Goal: Task Accomplishment & Management: Complete application form

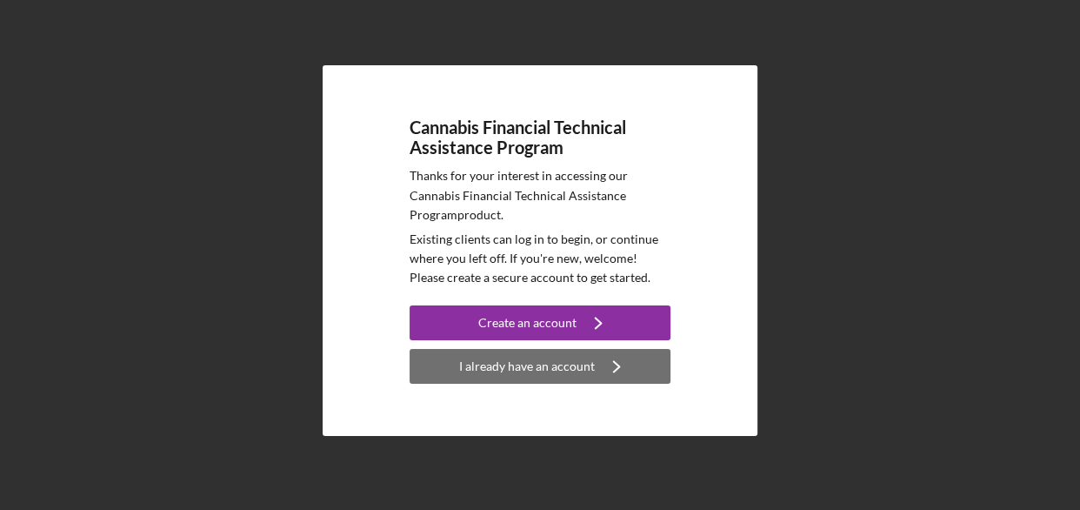
click at [478, 362] on div "I already have an account" at bounding box center [527, 366] width 136 height 35
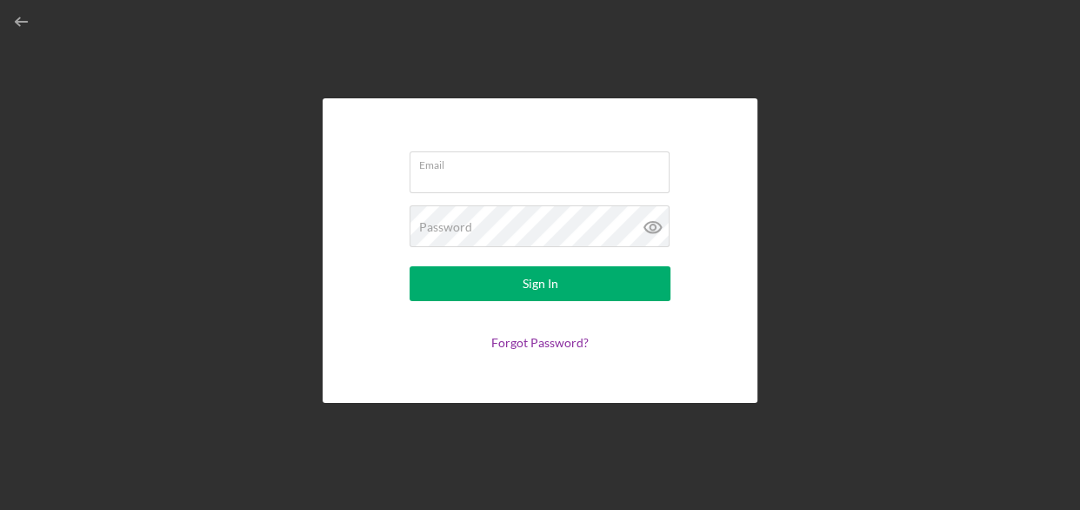
type input "[EMAIL_ADDRESS][DOMAIN_NAME]"
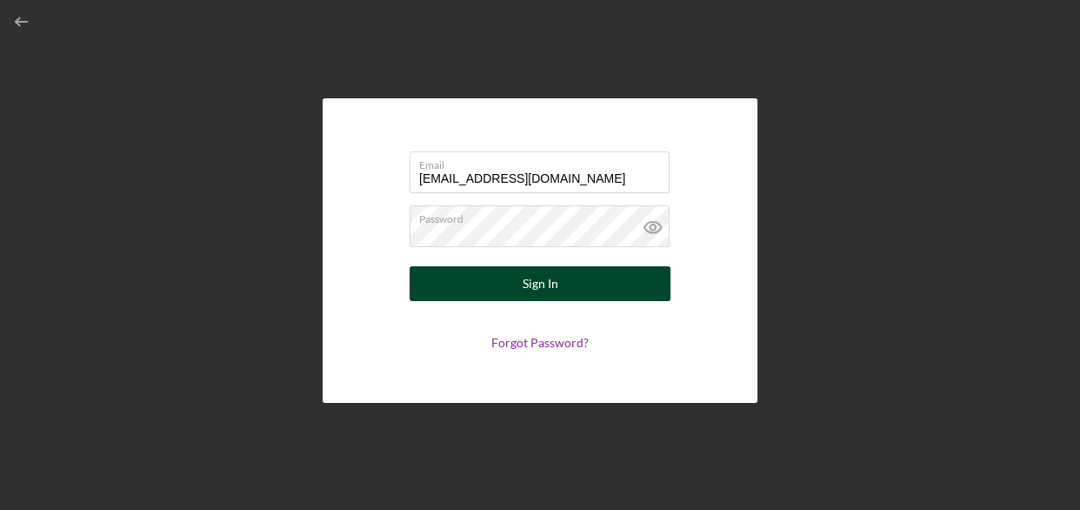
click at [533, 281] on div "Sign In" at bounding box center [541, 283] width 36 height 35
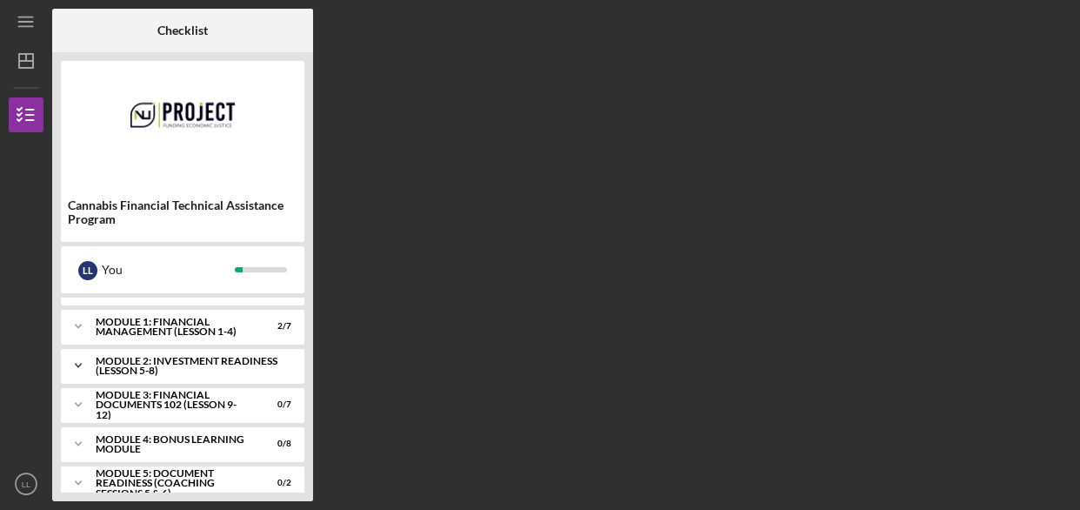
scroll to position [226, 0]
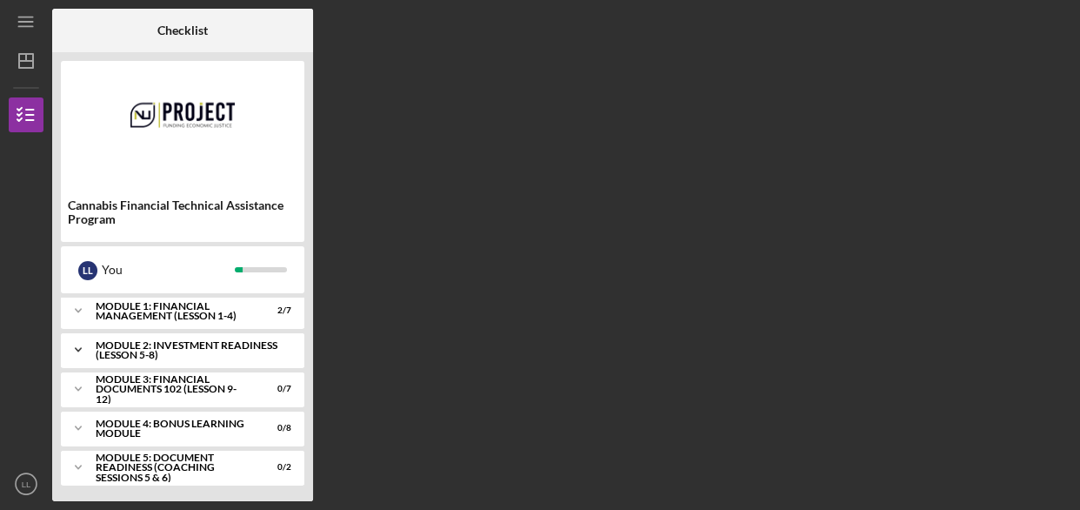
click at [172, 340] on div "Module 2: Investment Readiness (Lesson 5-8)" at bounding box center [189, 350] width 187 height 20
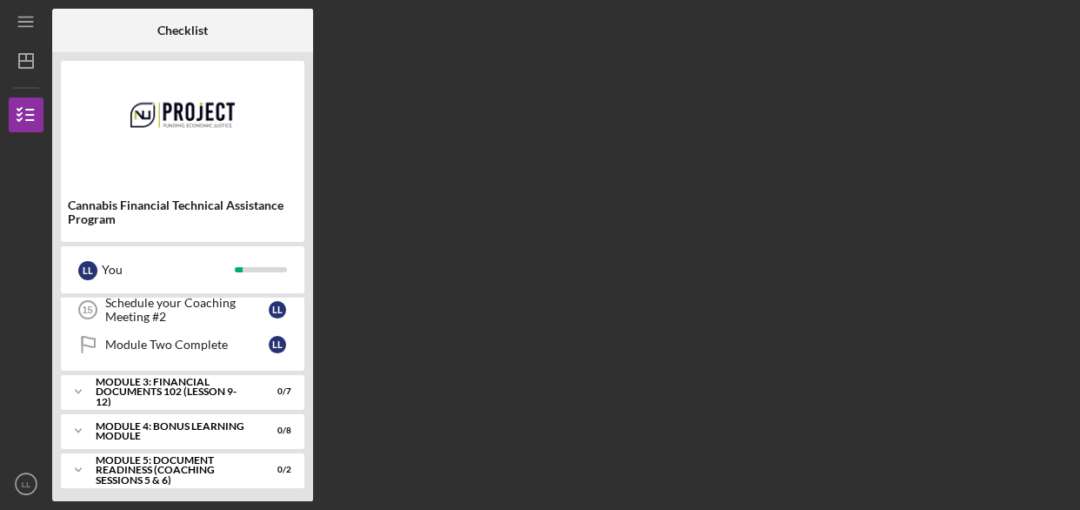
scroll to position [444, 0]
click at [112, 385] on div "Module 3: Financial Documents 102 (Lesson 9-12)" at bounding box center [189, 390] width 187 height 20
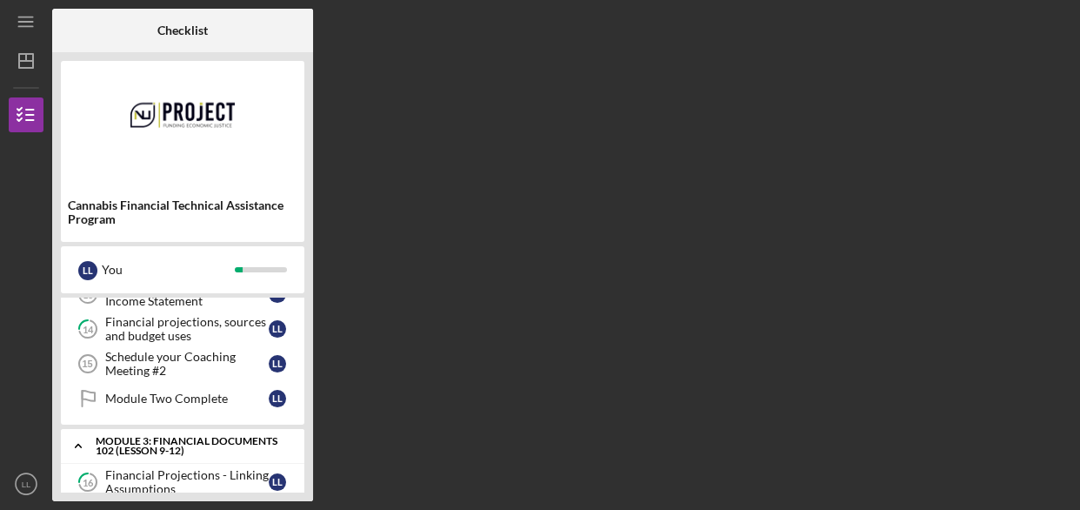
scroll to position [496, 0]
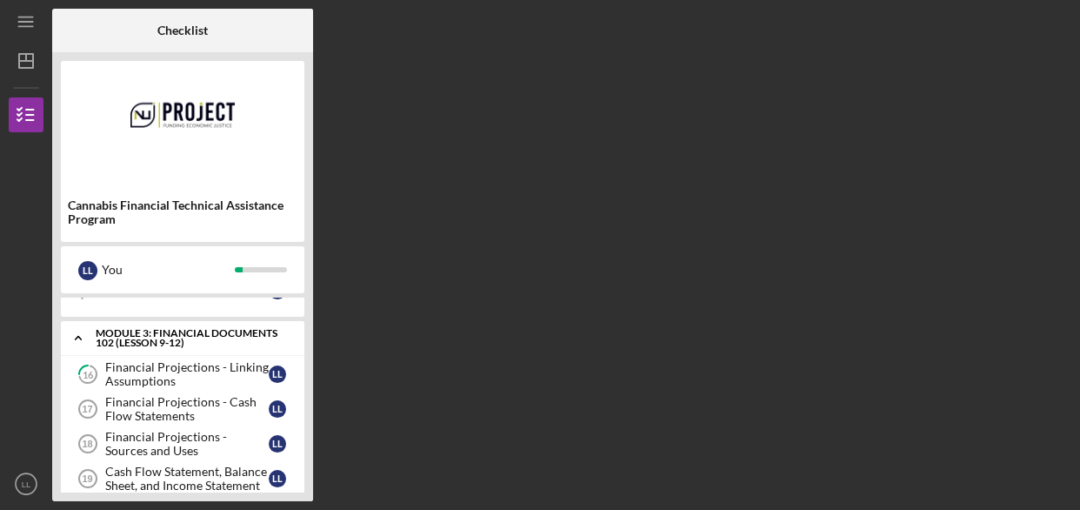
click at [81, 333] on icon "Icon/Expander" at bounding box center [78, 337] width 35 height 35
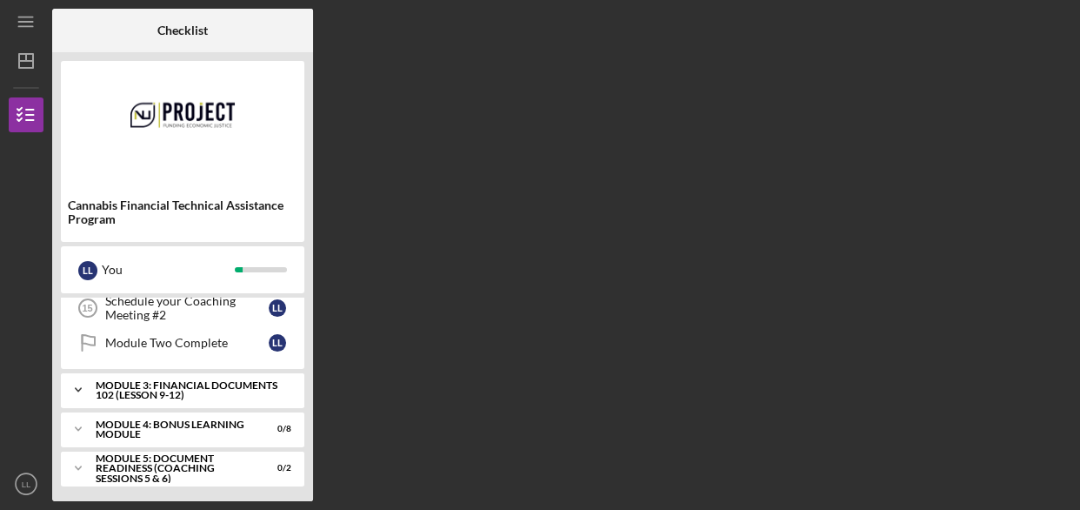
click at [122, 384] on div "Module 3: Financial Documents 102 (Lesson 9-12)" at bounding box center [189, 390] width 187 height 20
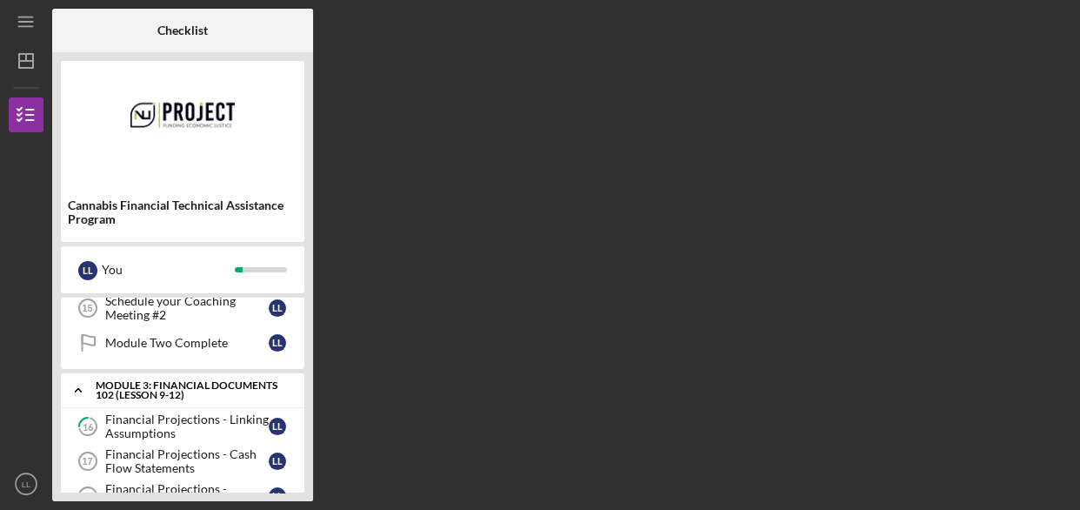
scroll to position [496, 0]
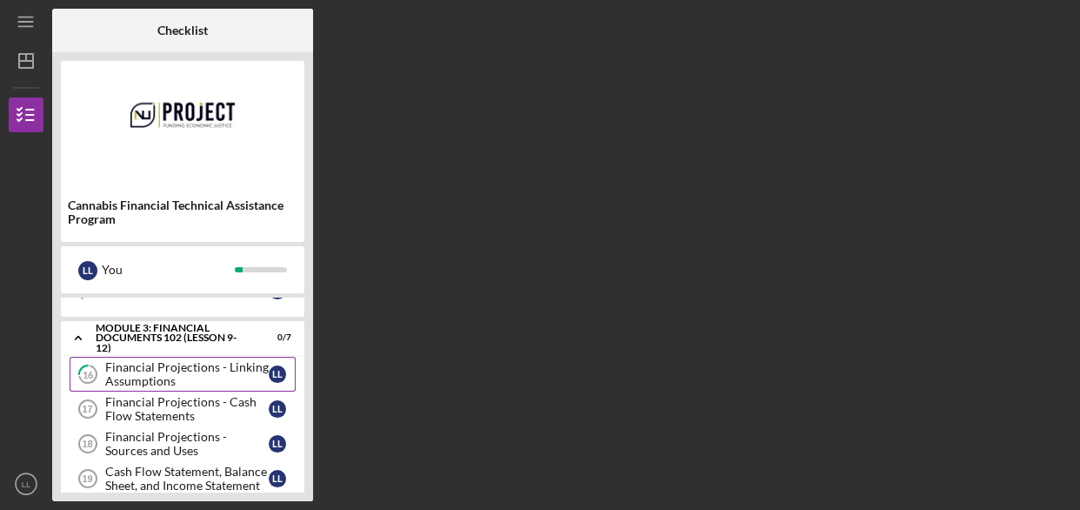
click at [160, 375] on div "Financial Projections - Linking Assumptions" at bounding box center [187, 374] width 164 height 28
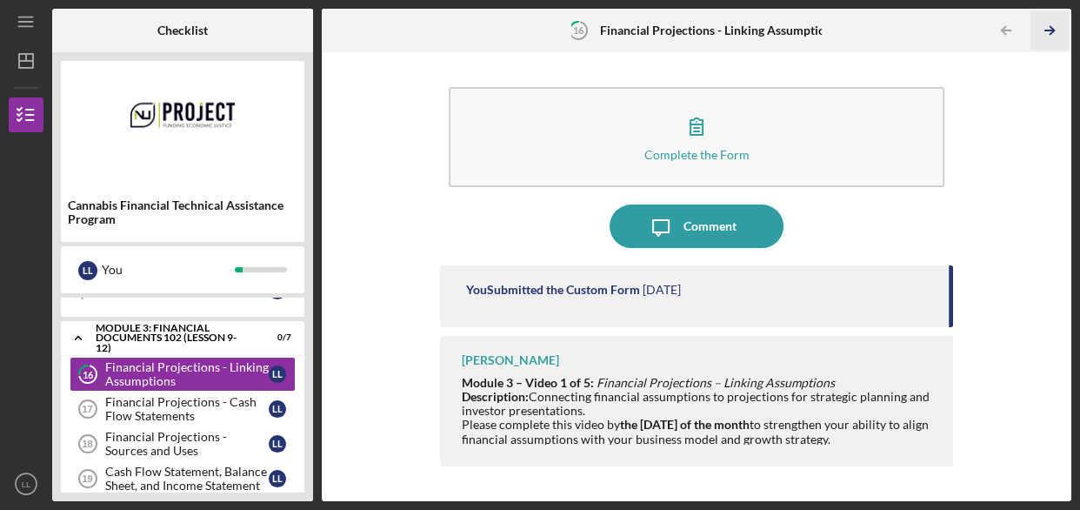
click at [1049, 31] on icon "Icon/Table Pagination Arrow" at bounding box center [1049, 30] width 39 height 39
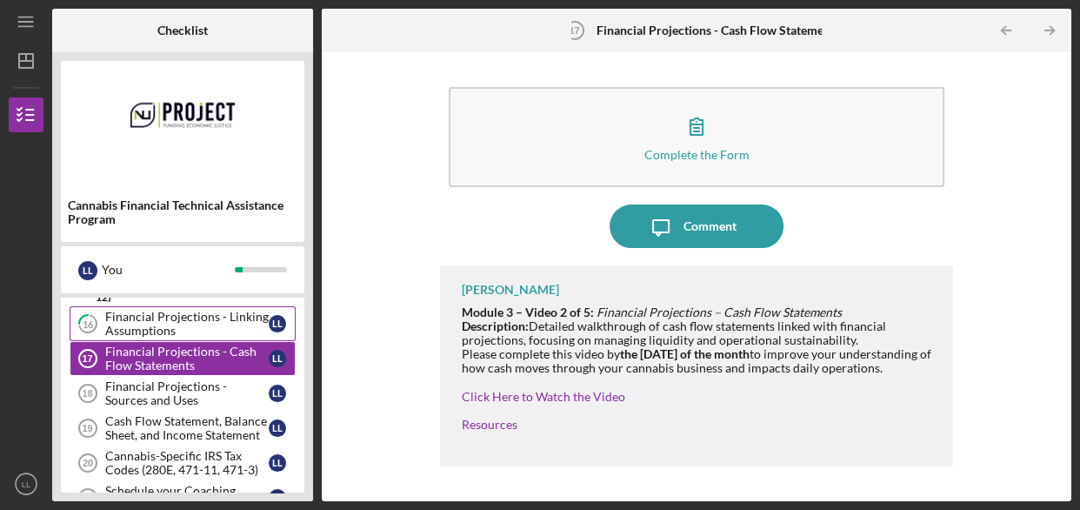
scroll to position [601, 0]
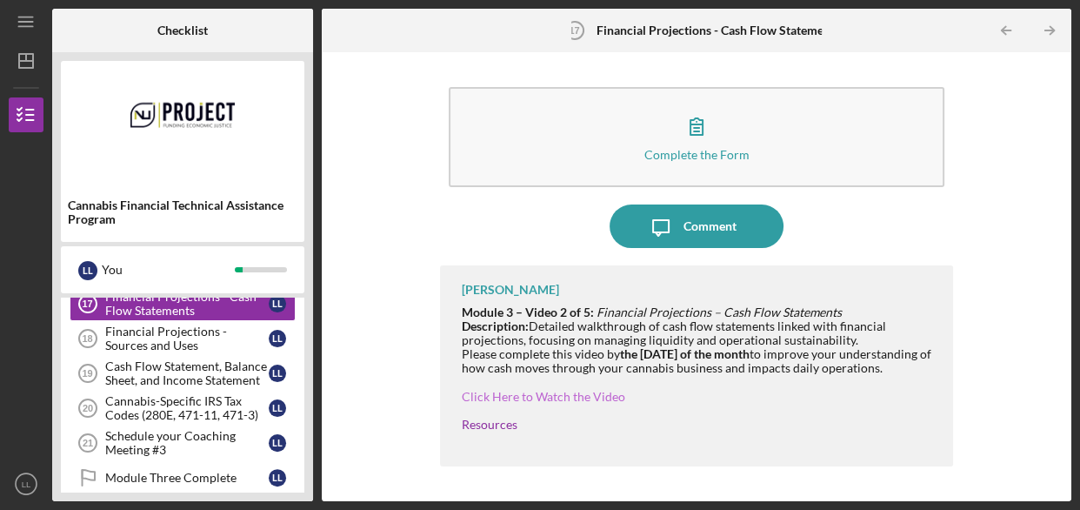
click at [511, 404] on link "Click Here to Watch the Video" at bounding box center [544, 396] width 164 height 15
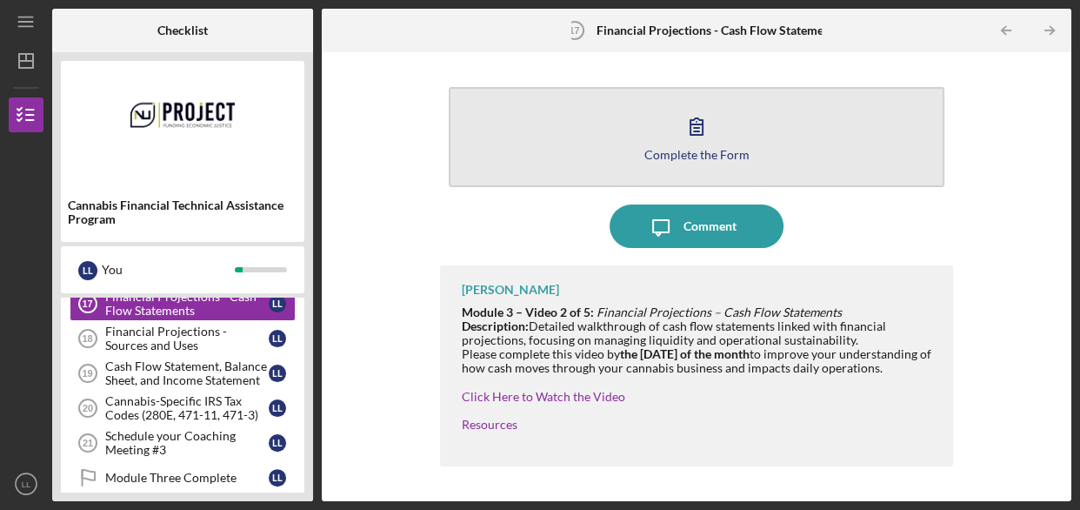
click at [698, 130] on icon "button" at bounding box center [696, 125] width 43 height 43
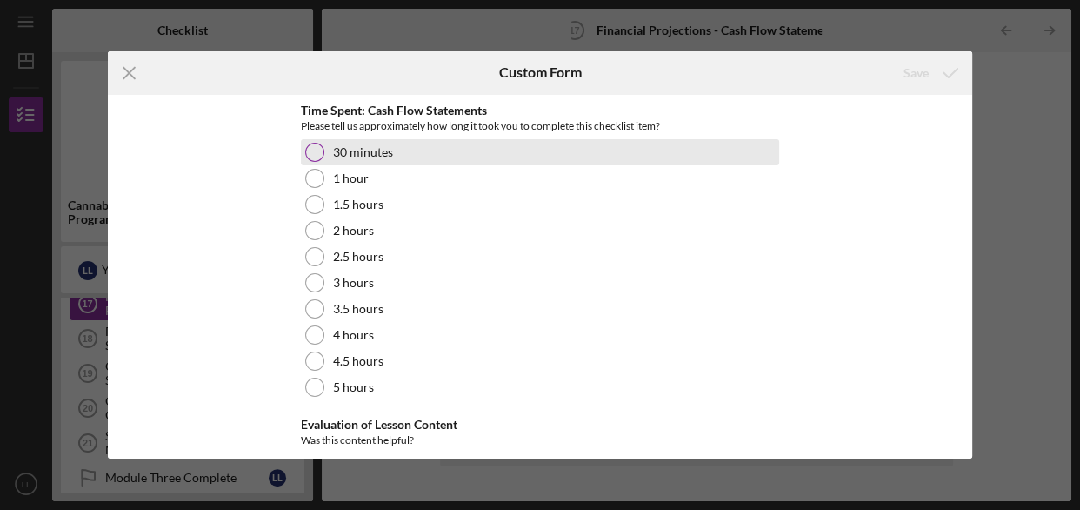
click at [313, 150] on div at bounding box center [314, 152] width 19 height 19
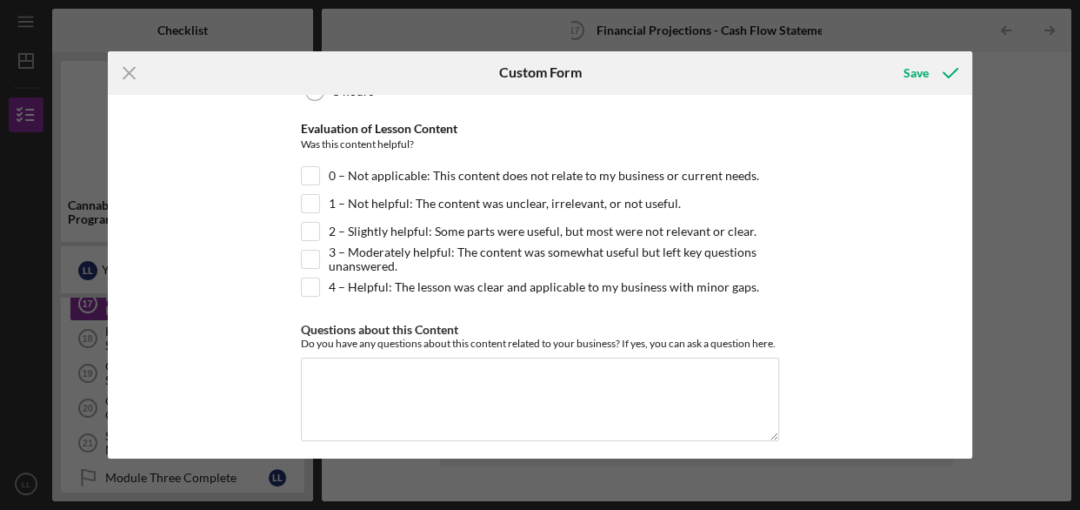
scroll to position [304, 0]
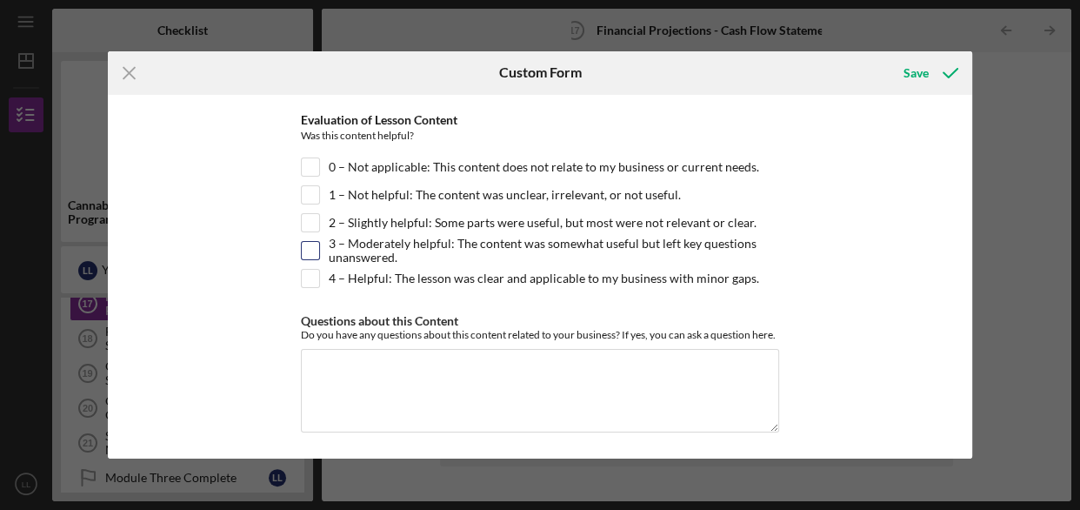
click at [307, 251] on input "3 – Moderately helpful: The content was somewhat useful but left key questions …" at bounding box center [310, 250] width 17 height 17
checkbox input "true"
click at [918, 70] on div "Save" at bounding box center [916, 73] width 25 height 35
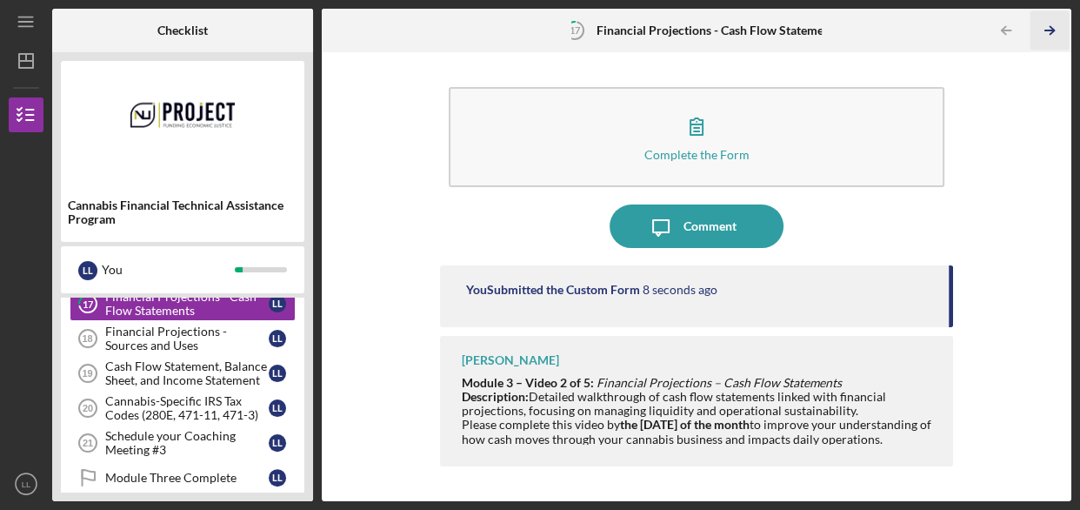
click at [1044, 26] on icon "Icon/Table Pagination Arrow" at bounding box center [1049, 30] width 39 height 39
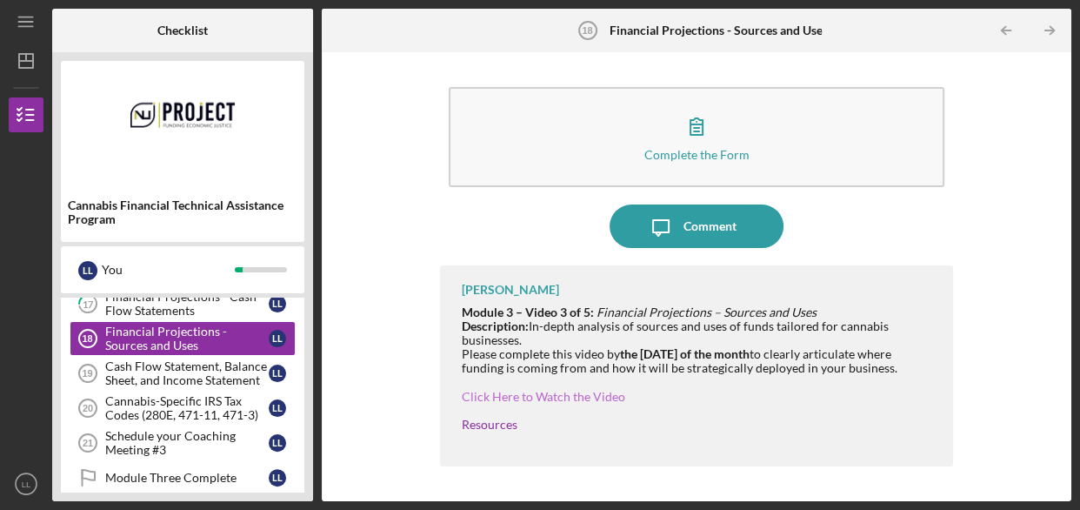
click at [556, 391] on link "Click Here to Watch the Video" at bounding box center [544, 396] width 164 height 15
